Goal: Answer question/provide support: Share knowledge or assist other users

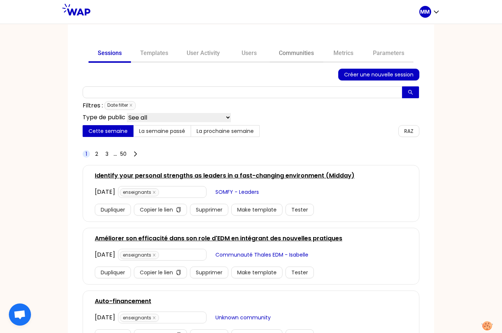
click at [300, 53] on link "Communities" at bounding box center [296, 54] width 53 height 18
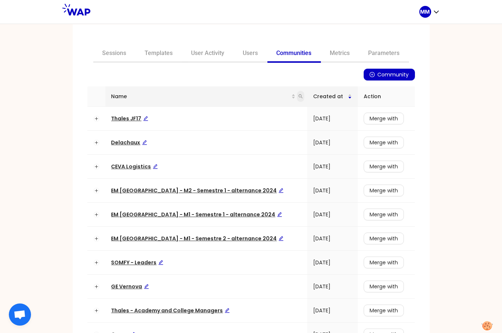
click at [298, 96] on icon "search" at bounding box center [300, 96] width 4 height 4
type input "leader"
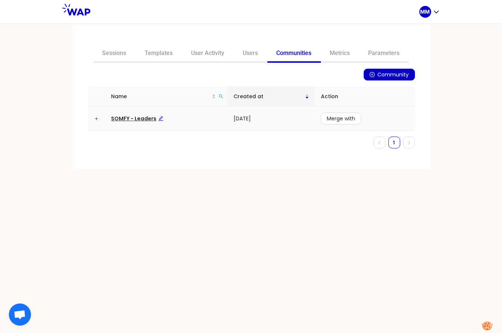
click at [143, 118] on span "SOMFY - Leaders" at bounding box center [137, 118] width 52 height 7
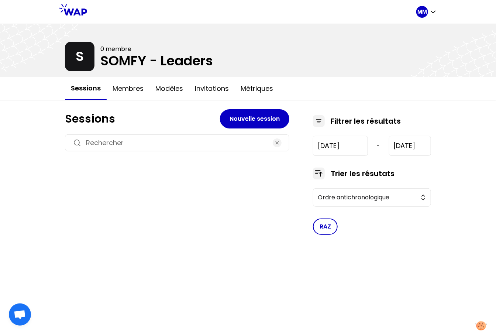
type input "[DATE]"
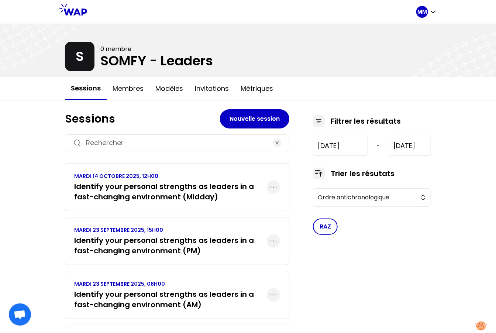
click at [217, 187] on h3 "Identify your personal strengths as leaders in a fast-changing environment (Mid…" at bounding box center [170, 191] width 193 height 21
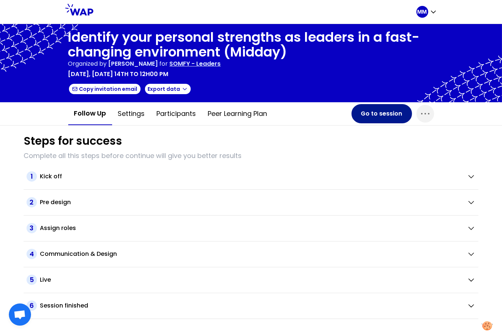
click at [388, 118] on button "Go to session" at bounding box center [381, 113] width 60 height 19
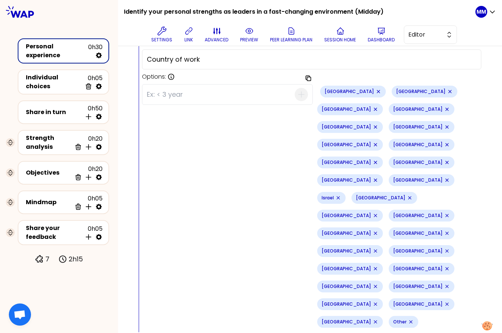
scroll to position [295, 0]
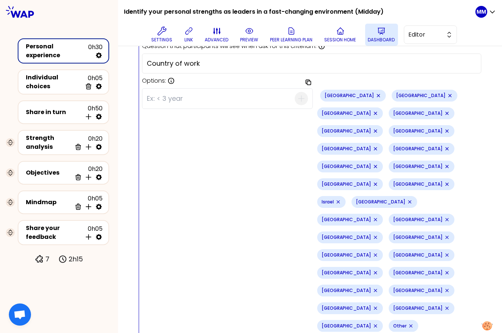
click at [384, 37] on p "Dashboard" at bounding box center [381, 40] width 27 height 6
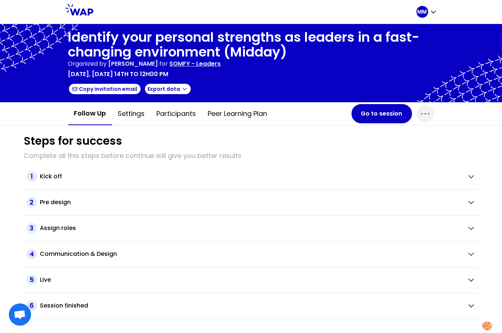
click at [221, 65] on p "SOMFY - Leaders" at bounding box center [195, 63] width 51 height 9
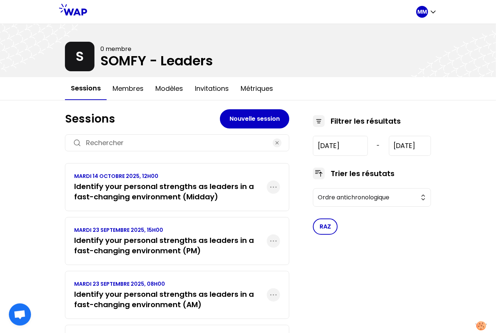
click at [197, 297] on h3 "Identify your personal strengths as leaders in a fast-changing environment (AM)" at bounding box center [170, 299] width 193 height 21
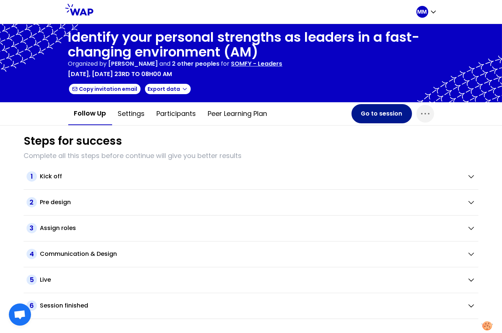
click at [387, 111] on button "Go to session" at bounding box center [381, 113] width 60 height 19
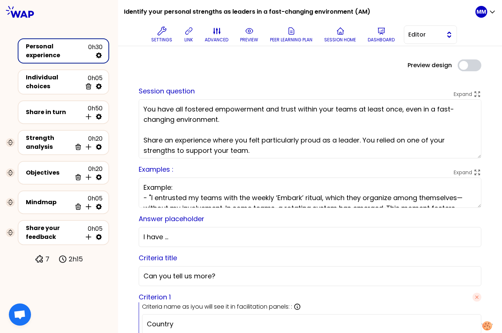
click at [427, 38] on span "Editor" at bounding box center [425, 34] width 33 height 9
click at [416, 64] on li "Facilitator" at bounding box center [430, 65] width 52 height 12
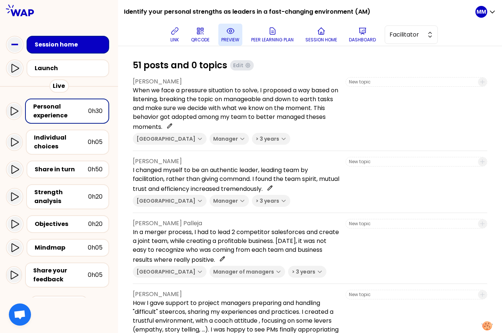
click at [228, 33] on icon at bounding box center [230, 31] width 9 height 9
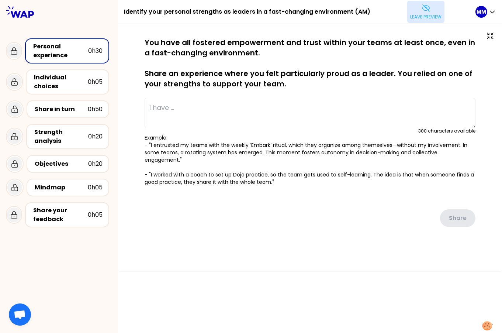
click at [431, 11] on button "Leave preview" at bounding box center [425, 12] width 37 height 22
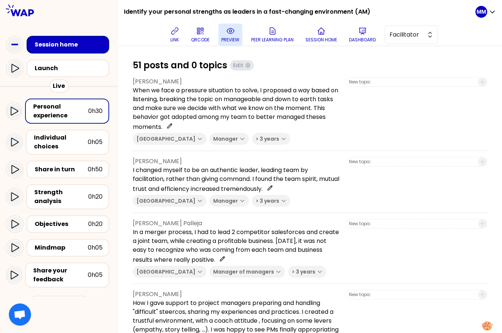
click at [337, 166] on div "[PERSON_NAME] I changed myself to be an authentic leader, leading team by facil…" at bounding box center [310, 185] width 354 height 56
click at [417, 37] on span "Facilitator" at bounding box center [405, 34] width 33 height 9
click at [418, 49] on span "Editor" at bounding box center [416, 53] width 32 height 9
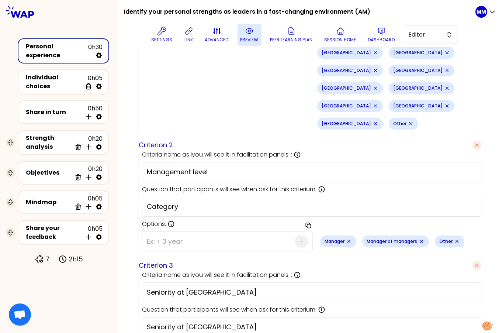
scroll to position [502, 0]
